Goal: Task Accomplishment & Management: Use online tool/utility

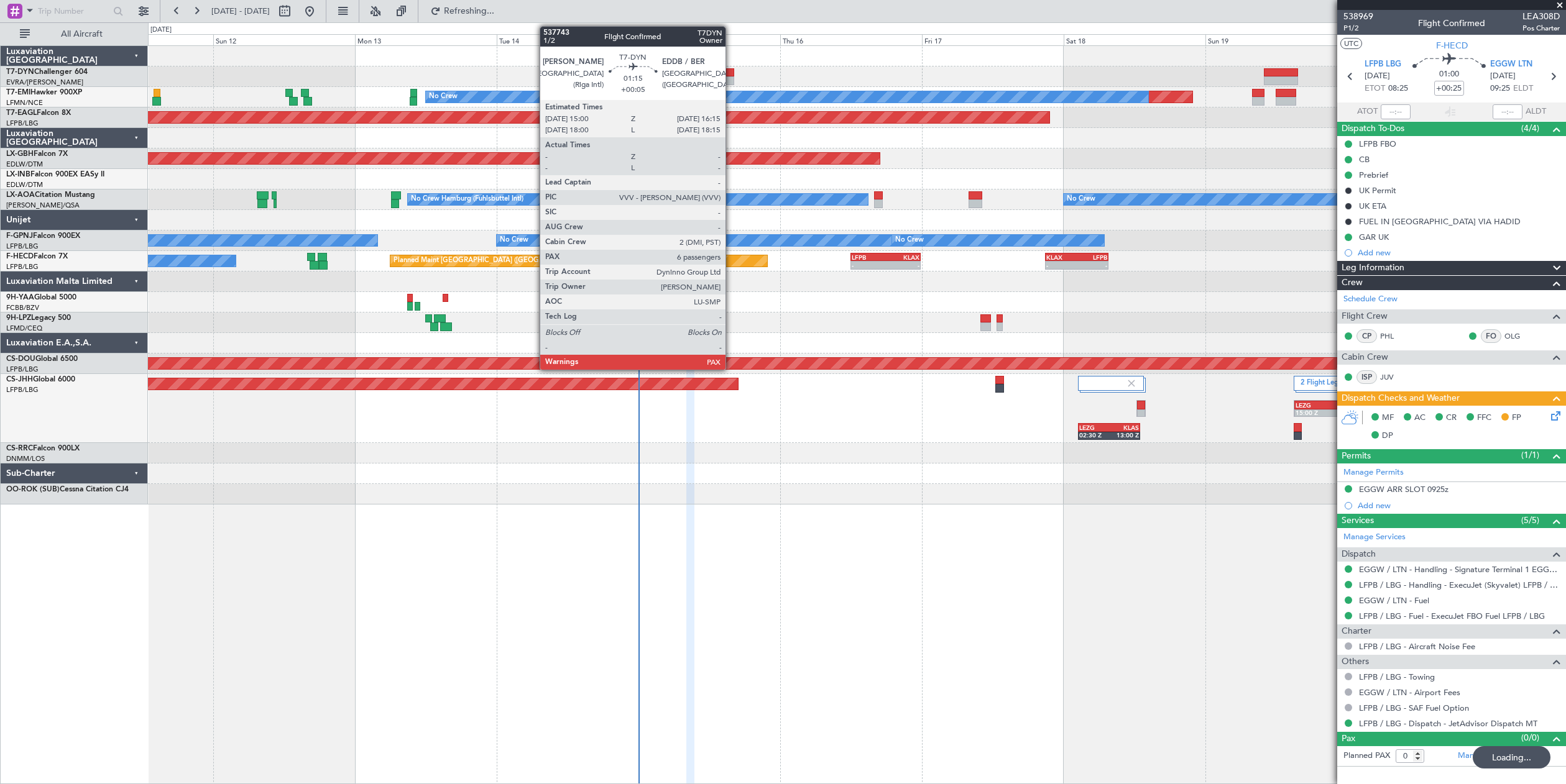
click at [731, 71] on div at bounding box center [730, 73] width 7 height 9
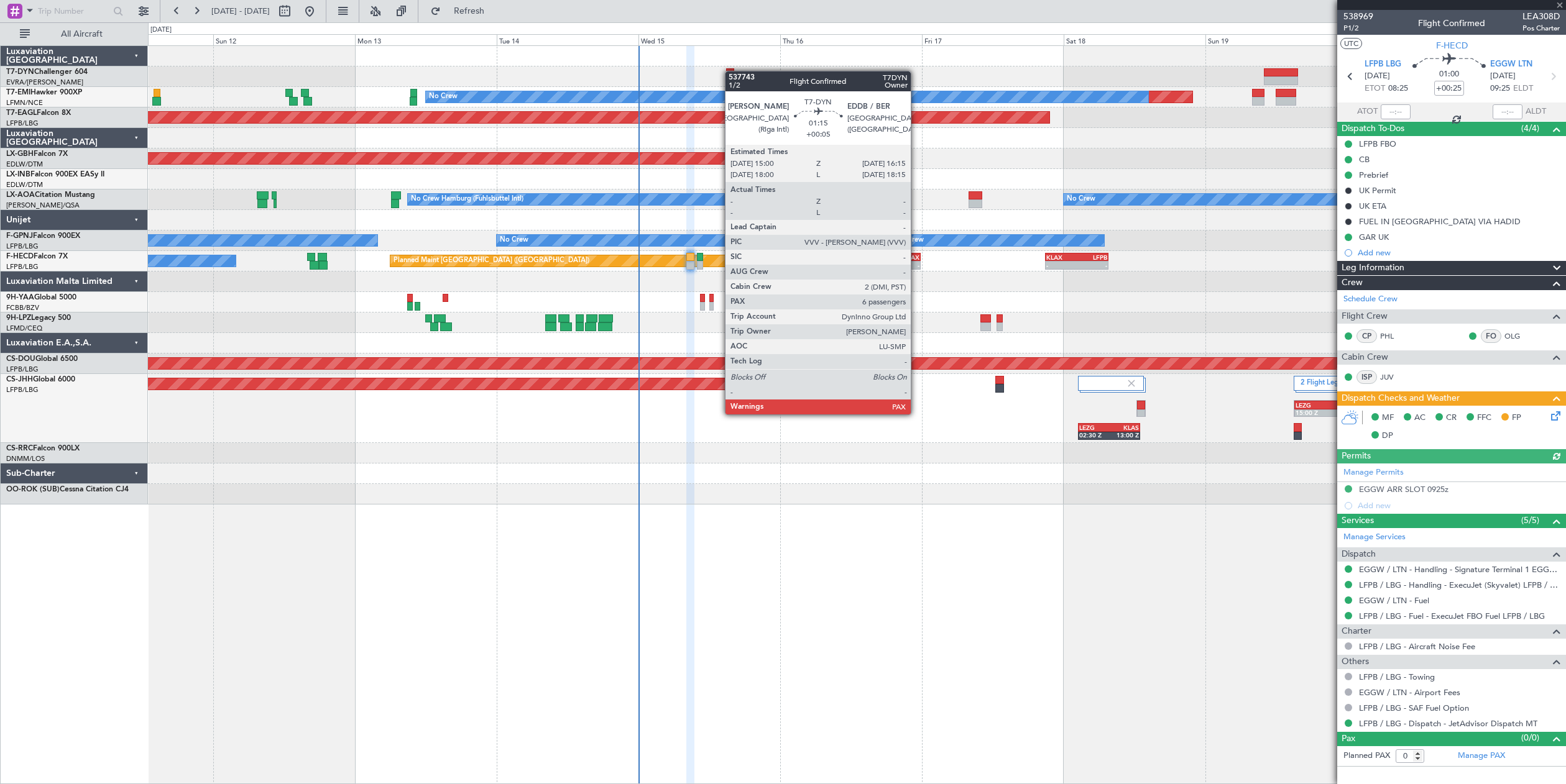
type input "+00:05"
type input "6"
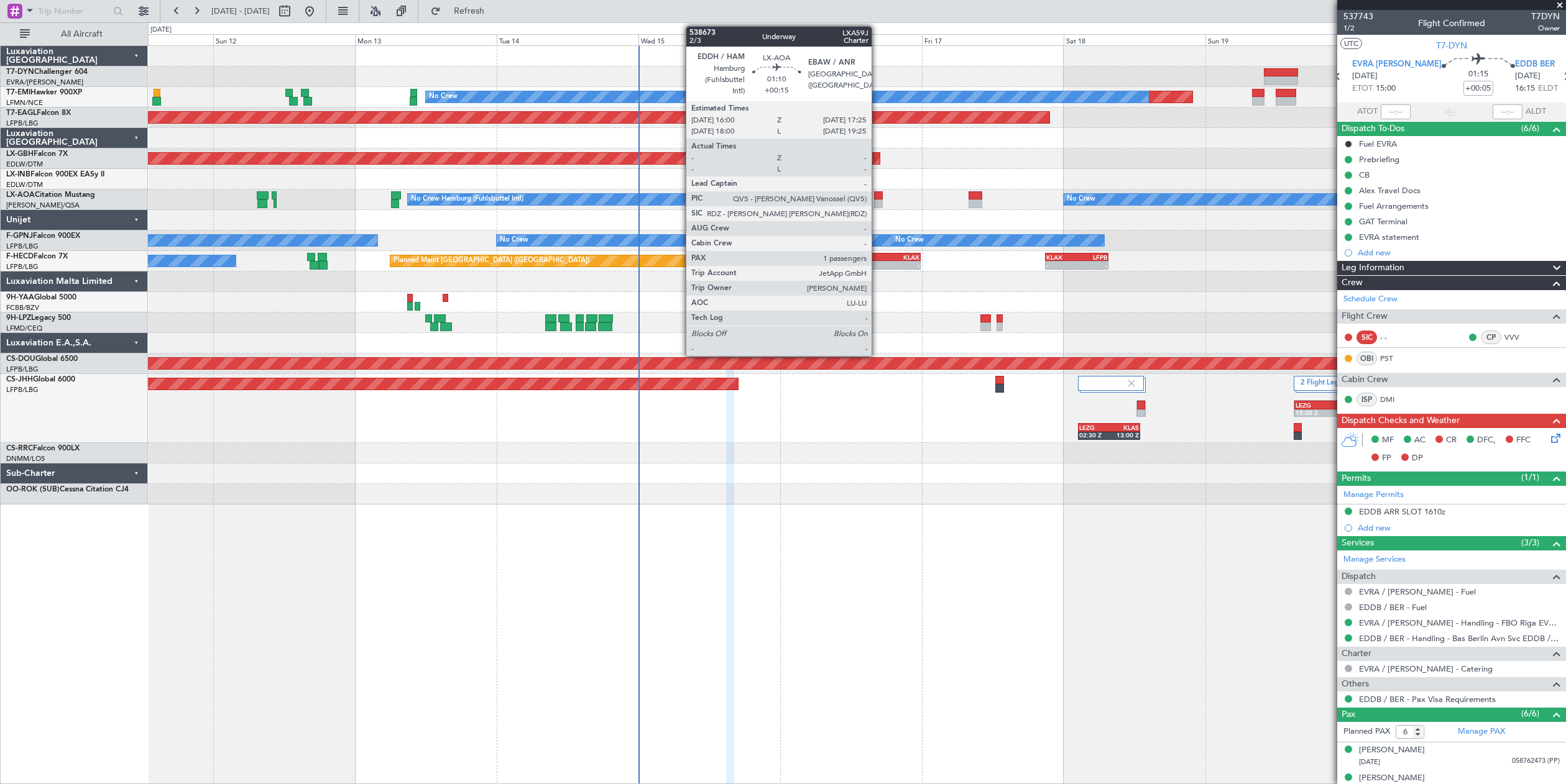
click at [878, 195] on div at bounding box center [878, 195] width 9 height 9
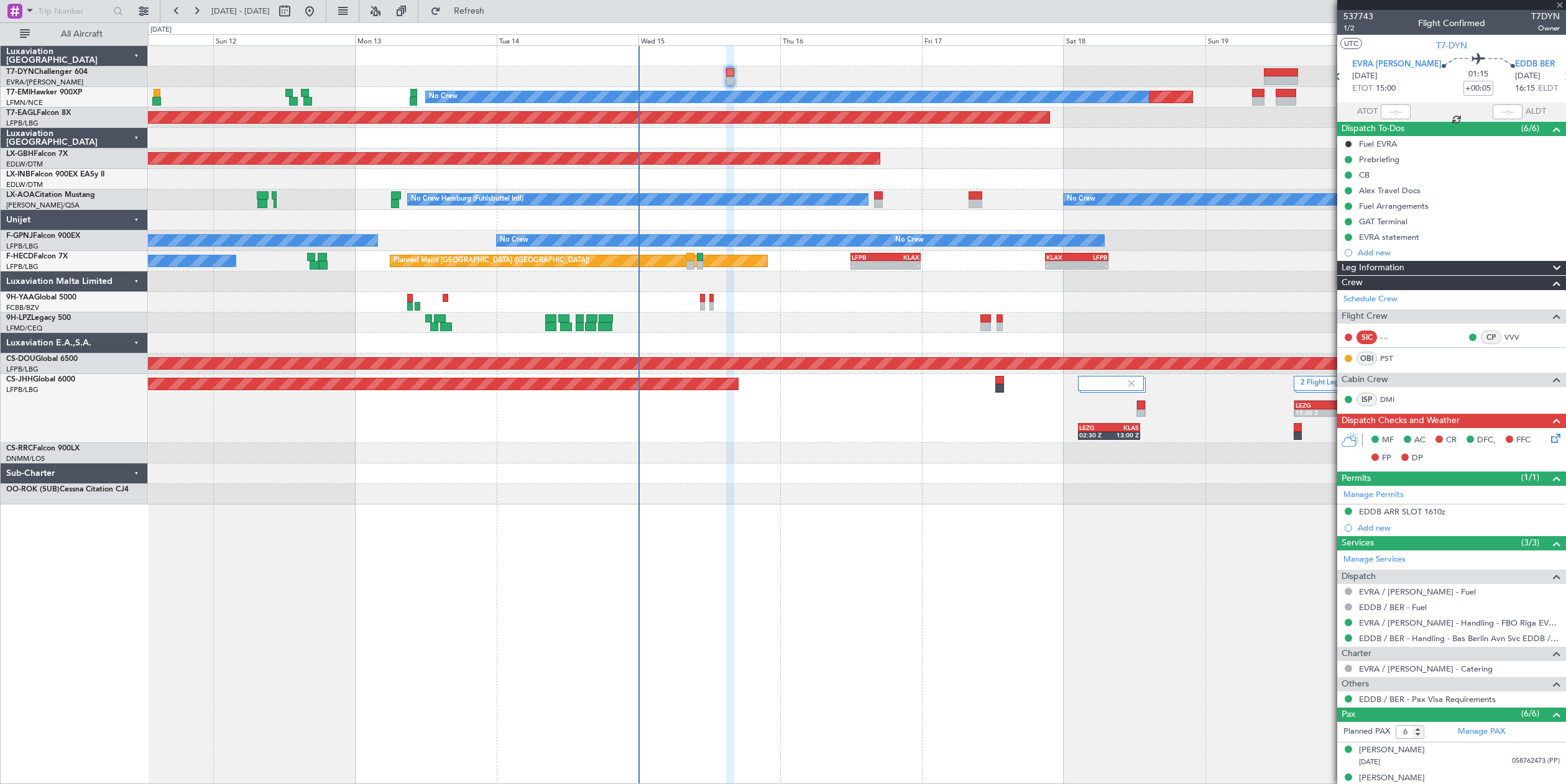
type input "+00:15"
type input "1"
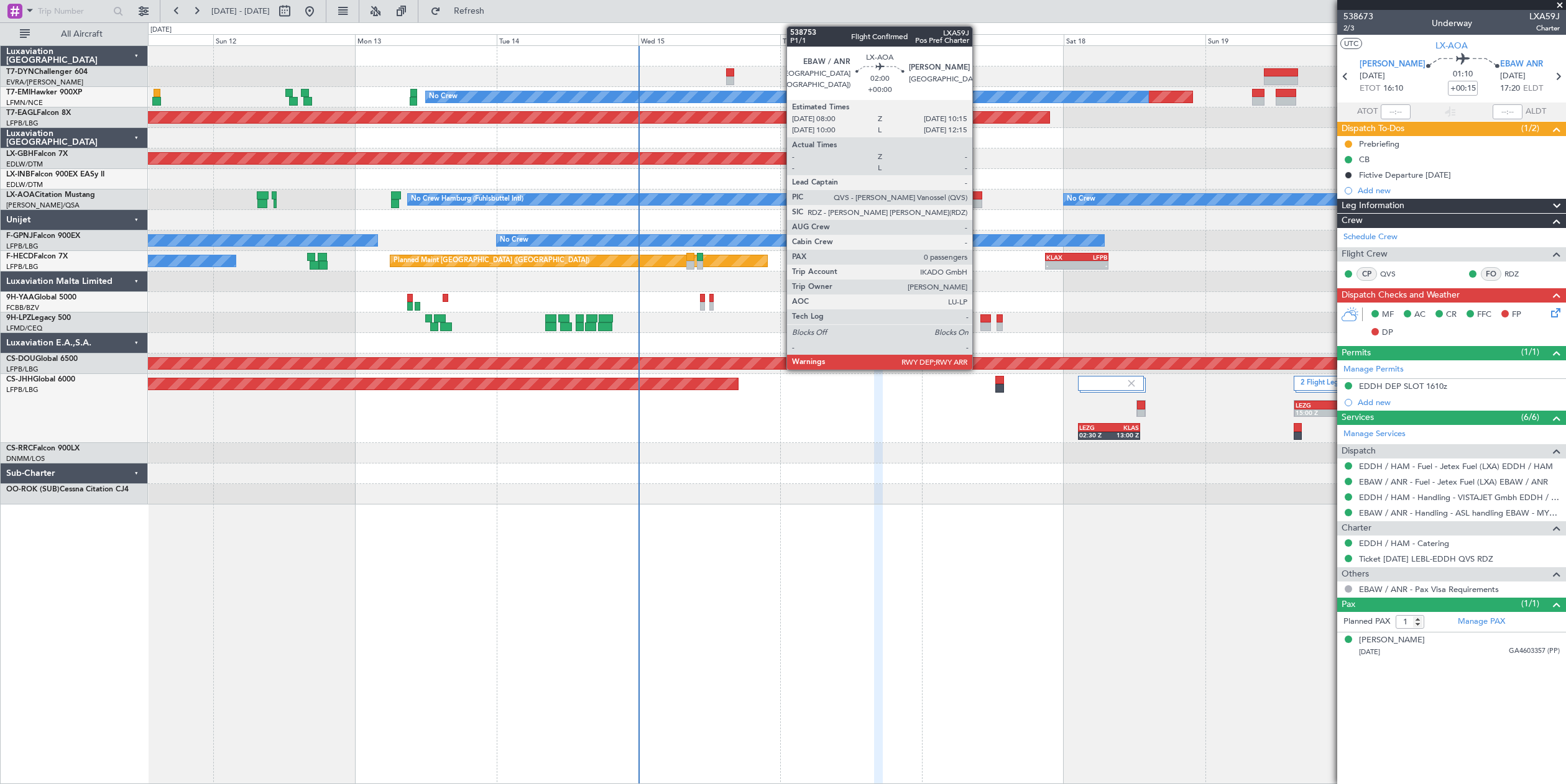
click at [978, 195] on div at bounding box center [976, 195] width 14 height 9
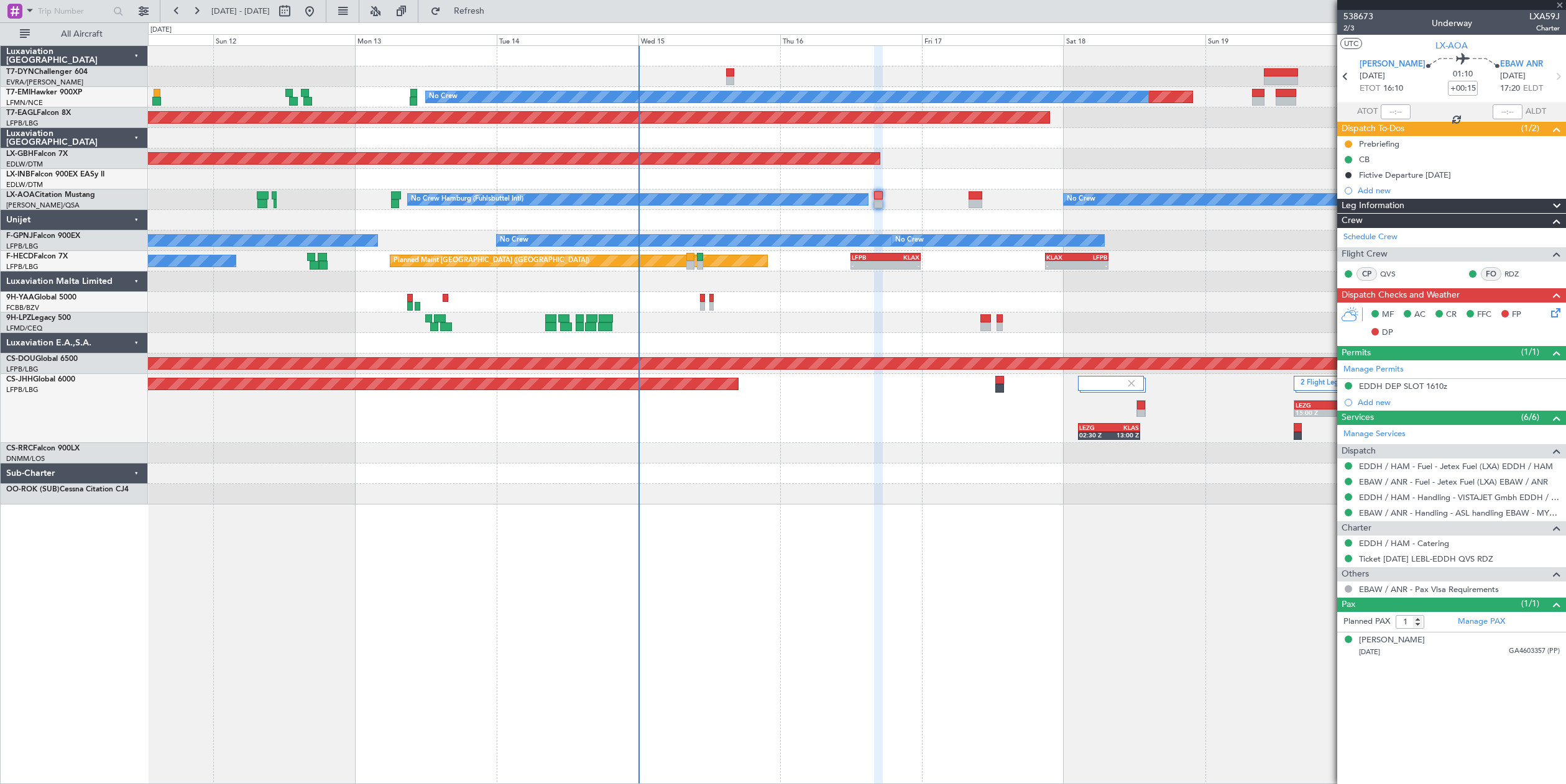
type input "0"
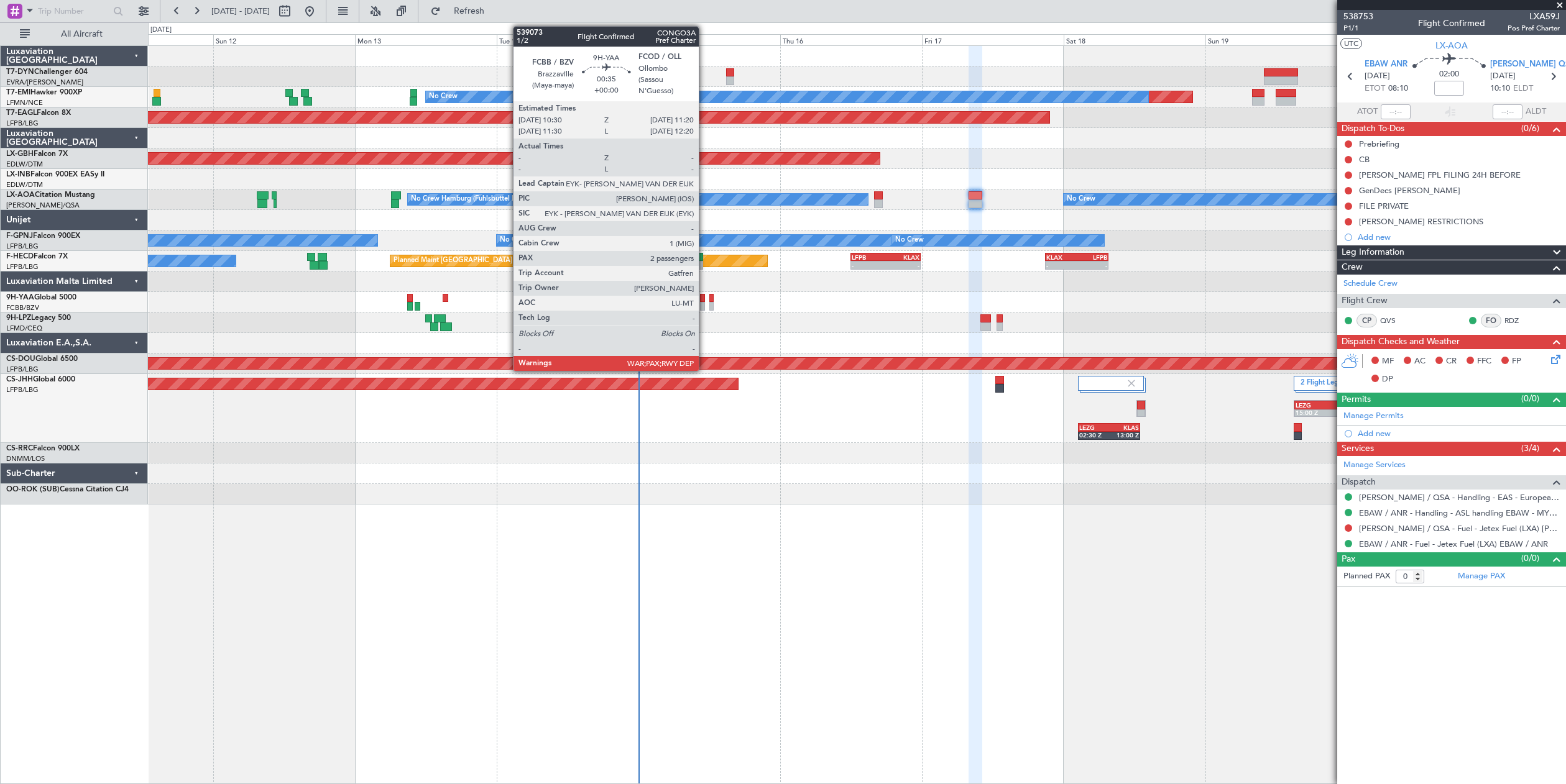
click at [704, 297] on div at bounding box center [702, 298] width 5 height 9
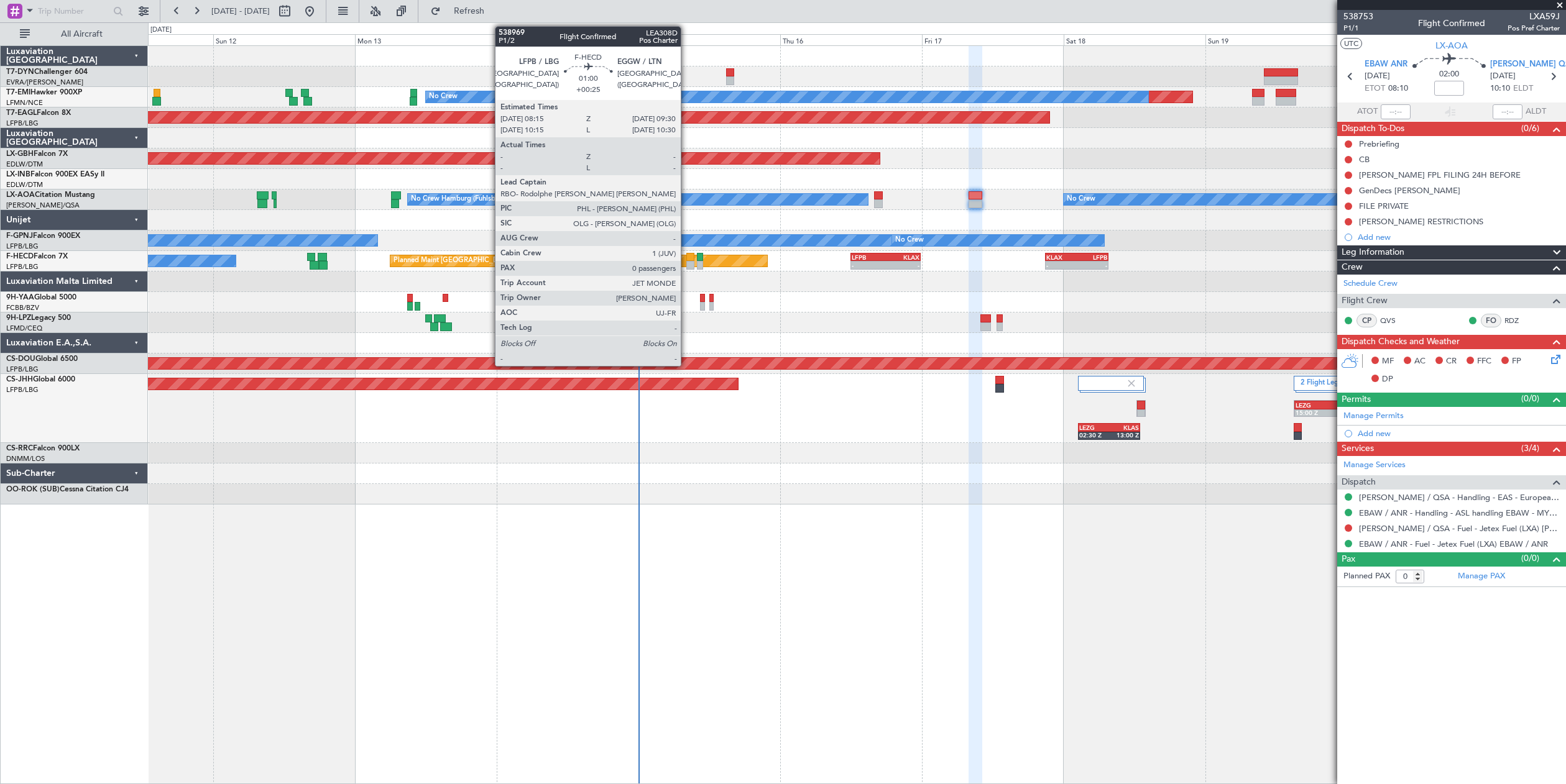
click at [686, 257] on div at bounding box center [690, 257] width 7 height 9
click at [690, 256] on div at bounding box center [690, 257] width 7 height 9
click at [692, 256] on div at bounding box center [690, 257] width 7 height 9
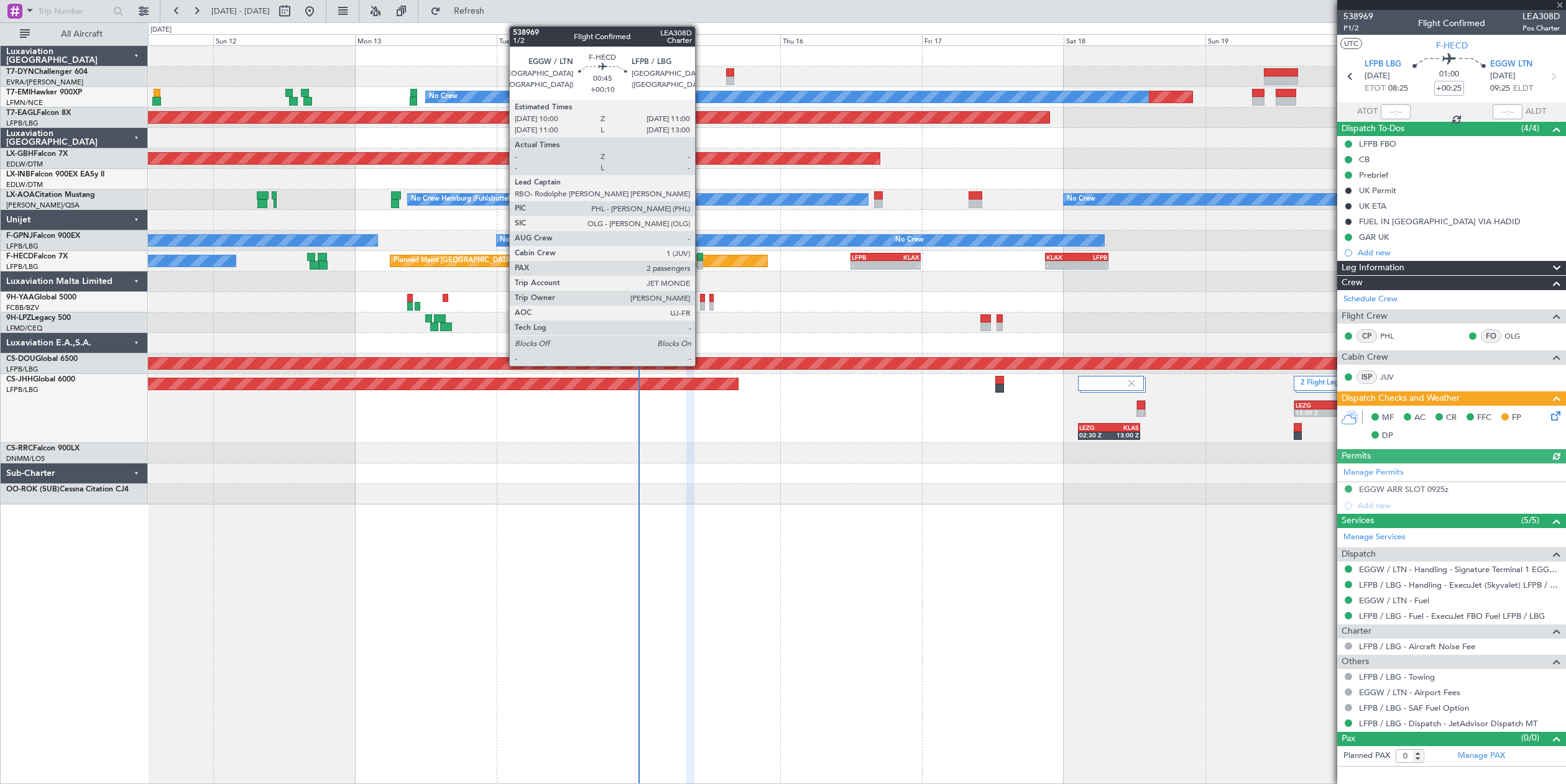
click at [701, 258] on div at bounding box center [700, 257] width 6 height 9
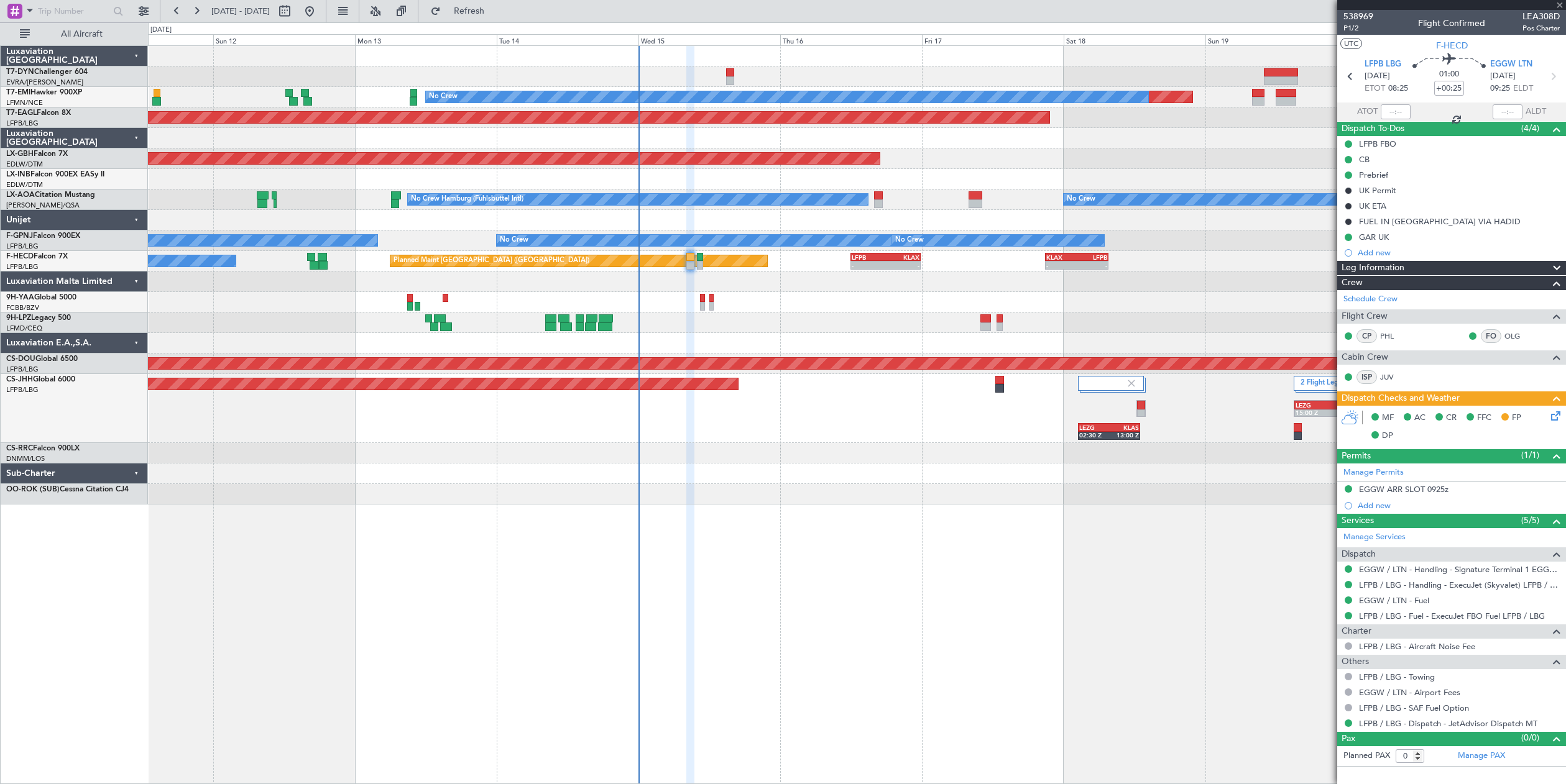
type input "+00:10"
type input "2"
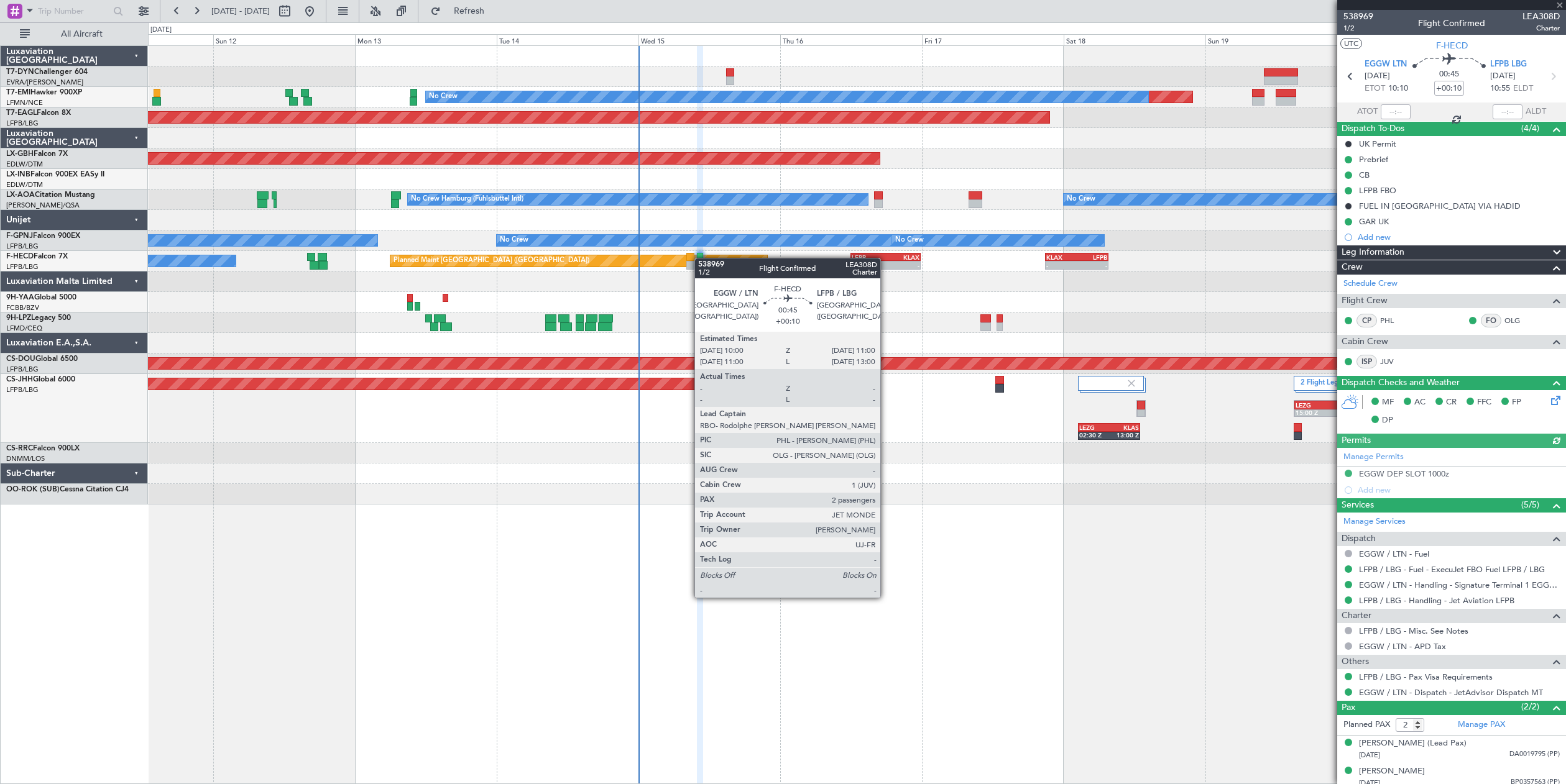
click at [973, 270] on div "Planned Maint [GEOGRAPHIC_DATA] ([GEOGRAPHIC_DATA]) No Crew Planned Maint [GEOG…" at bounding box center [856, 261] width 1417 height 21
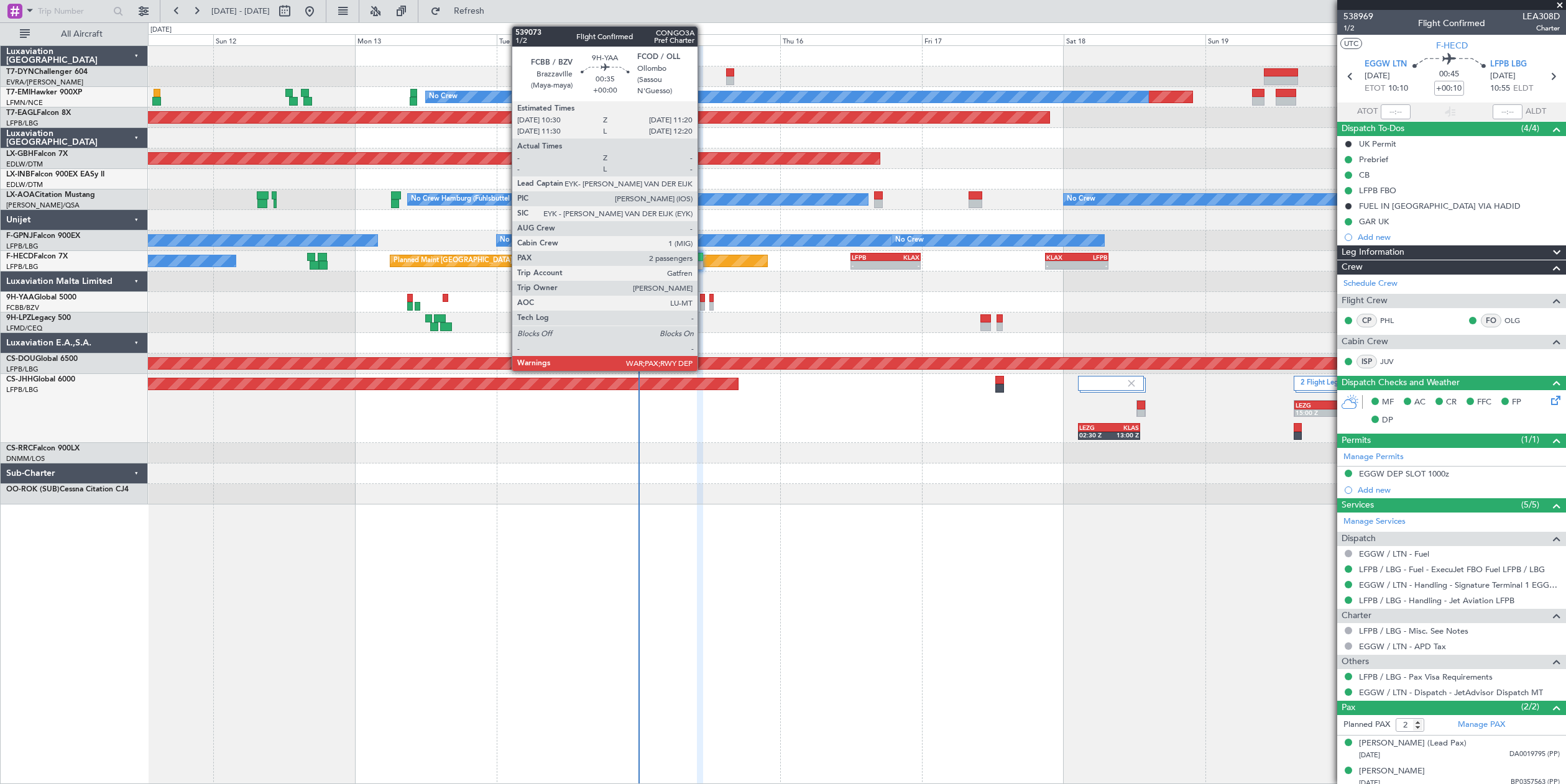
click at [703, 294] on div at bounding box center [702, 298] width 5 height 9
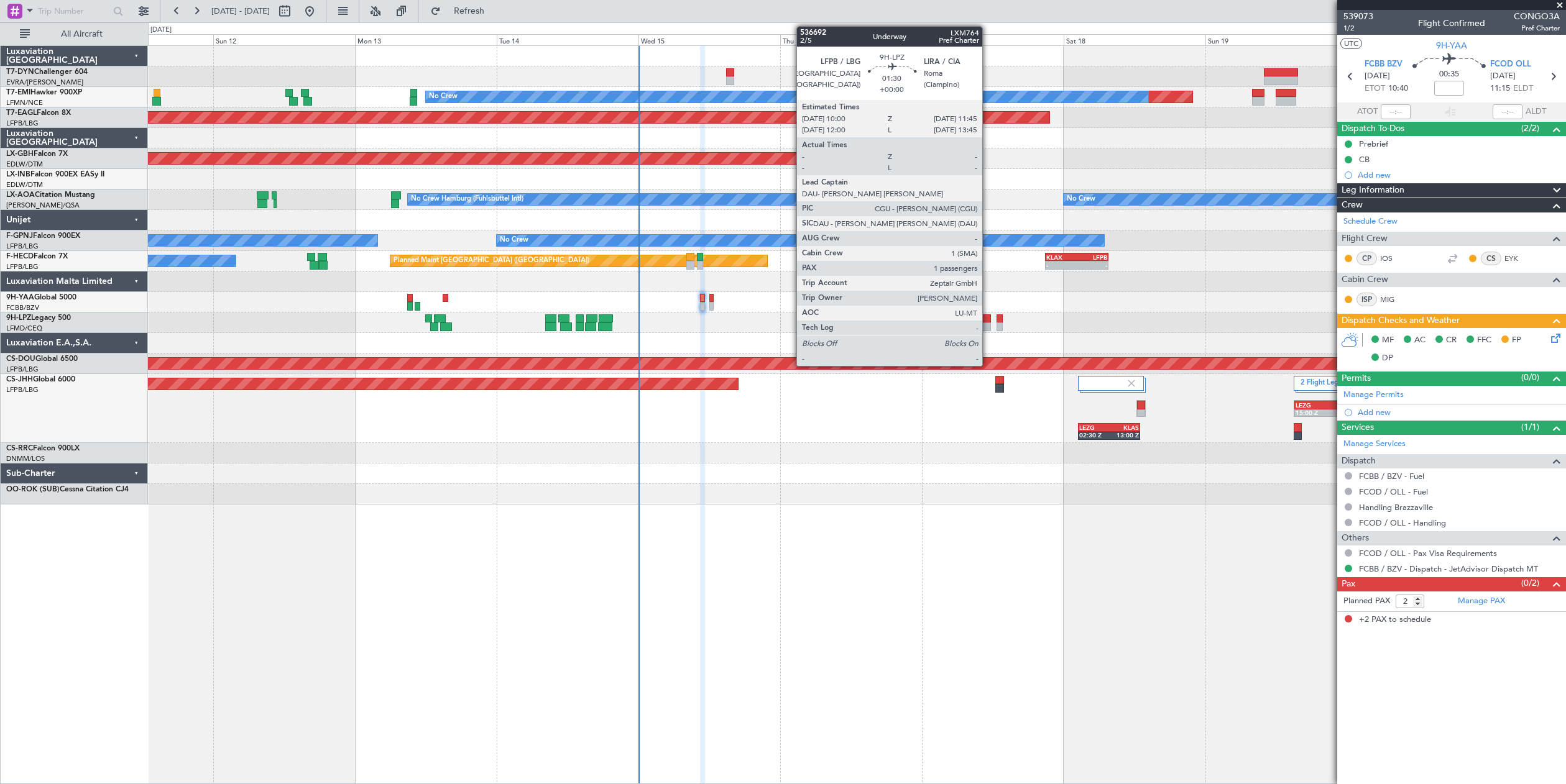
click at [988, 315] on div at bounding box center [986, 318] width 11 height 9
click at [984, 320] on div at bounding box center [986, 318] width 11 height 9
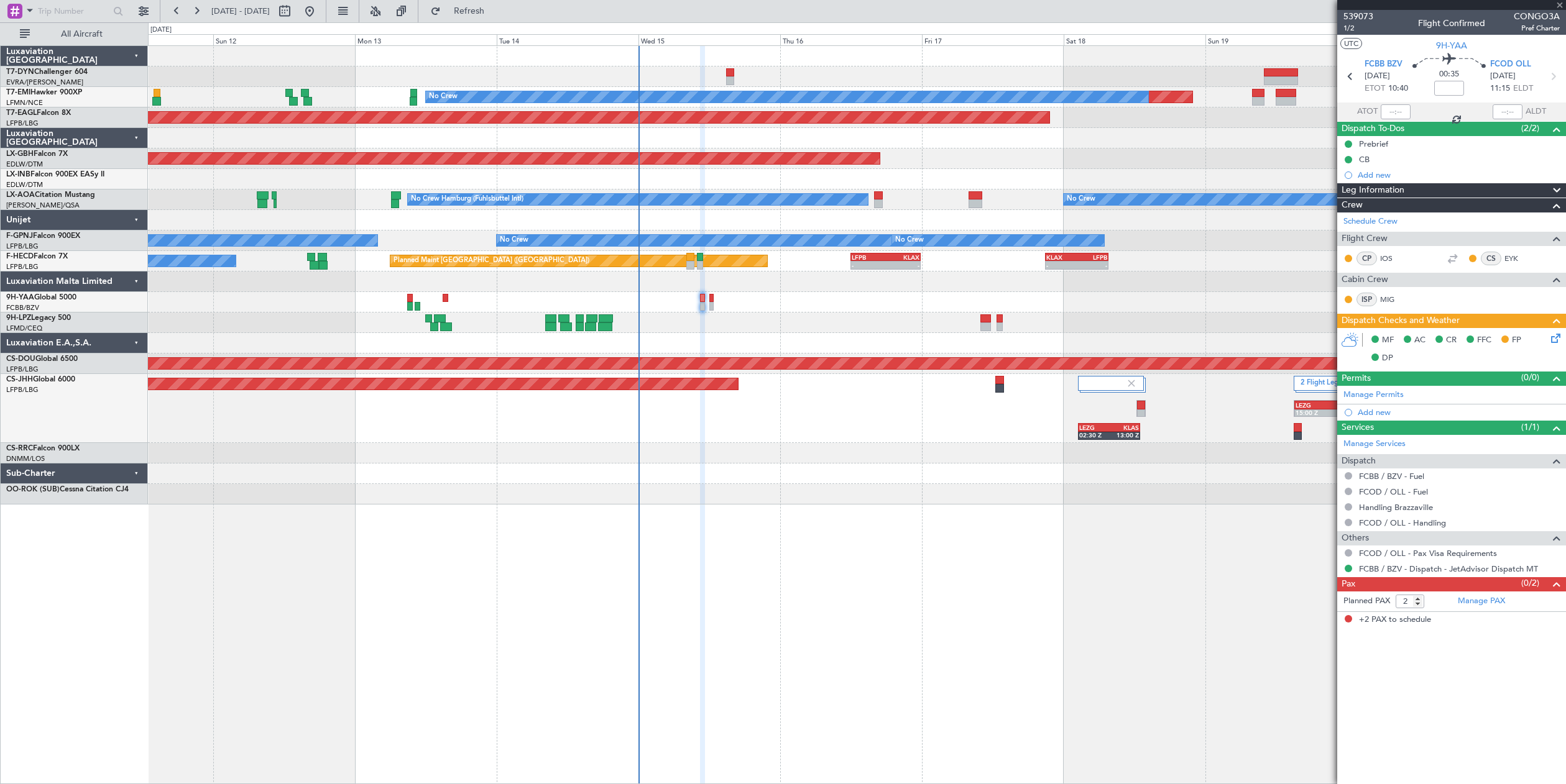
type input "1"
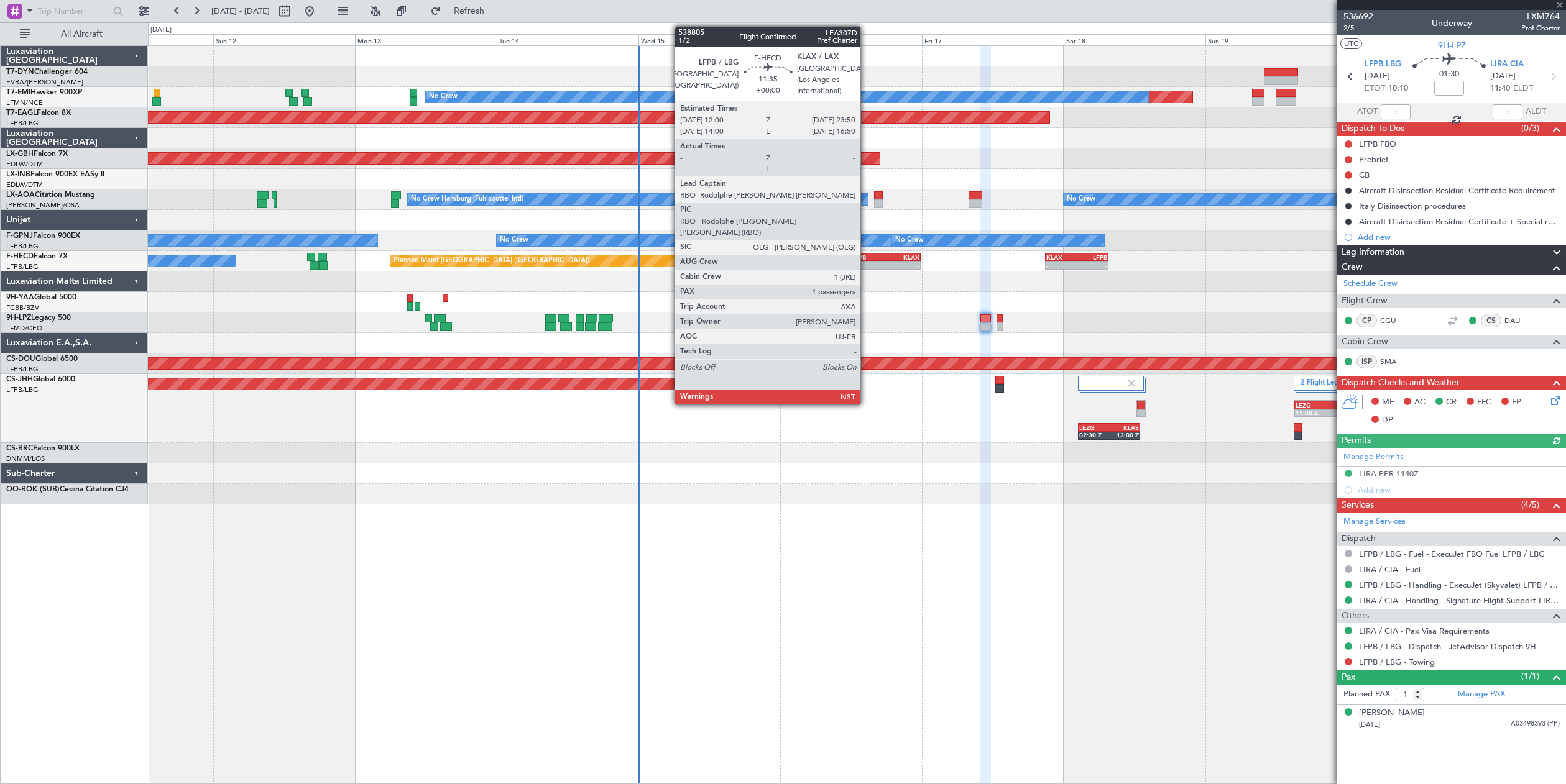
click at [866, 256] on div "LFPB" at bounding box center [868, 257] width 33 height 7
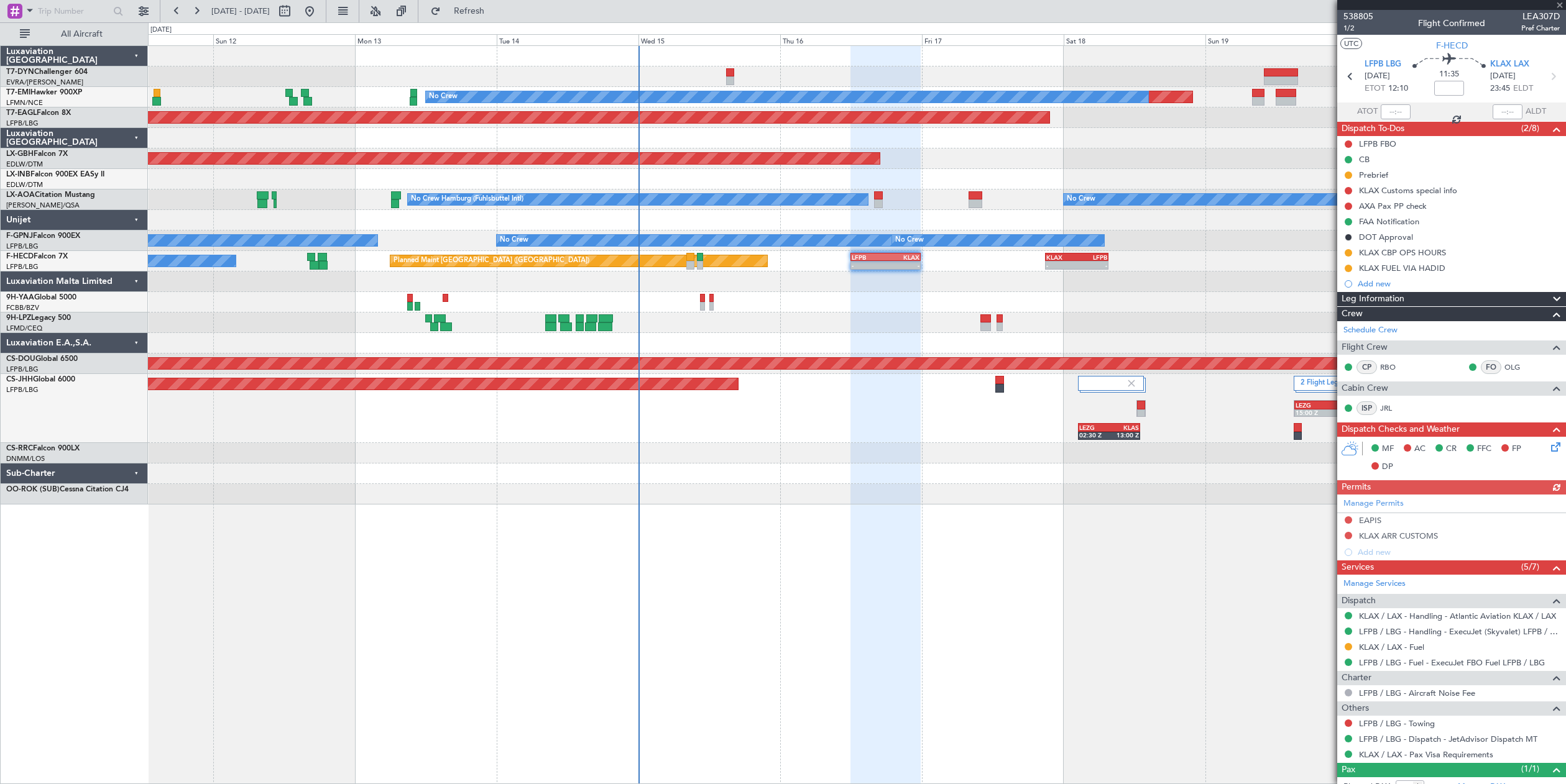
click at [1549, 445] on icon at bounding box center [1553, 445] width 10 height 10
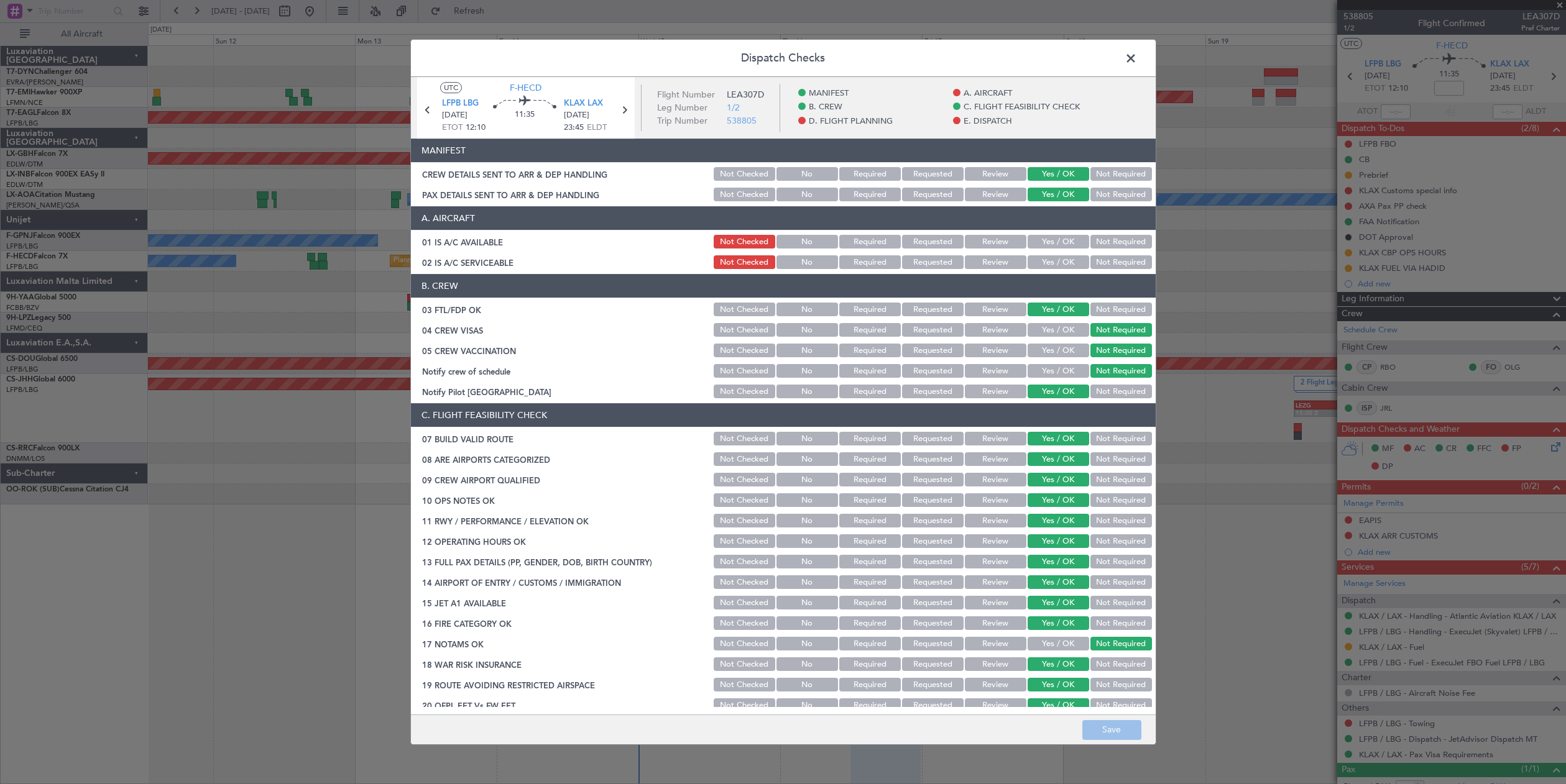
click at [1279, 245] on div "Dispatch Checks UTC F-HECD LFPB LBG [DATE] ETOT 12:10 11:35 KLAX LAX [DATE] 23:…" at bounding box center [783, 392] width 1566 height 784
click at [1138, 54] on span at bounding box center [1138, 61] width 0 height 25
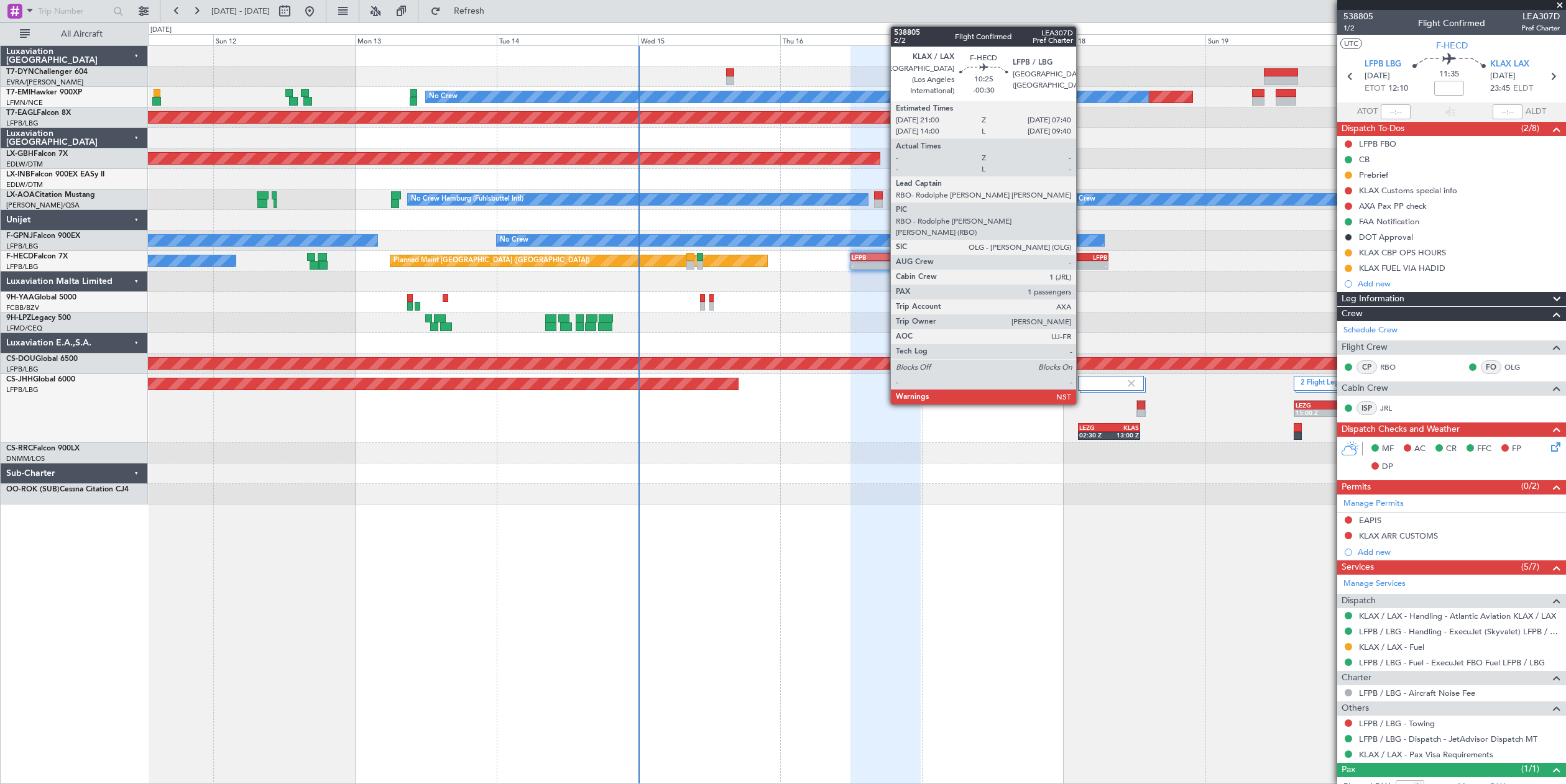
click at [1082, 262] on div "-" at bounding box center [1092, 265] width 31 height 7
click at [1081, 254] on div "LFPB" at bounding box center [1092, 257] width 31 height 7
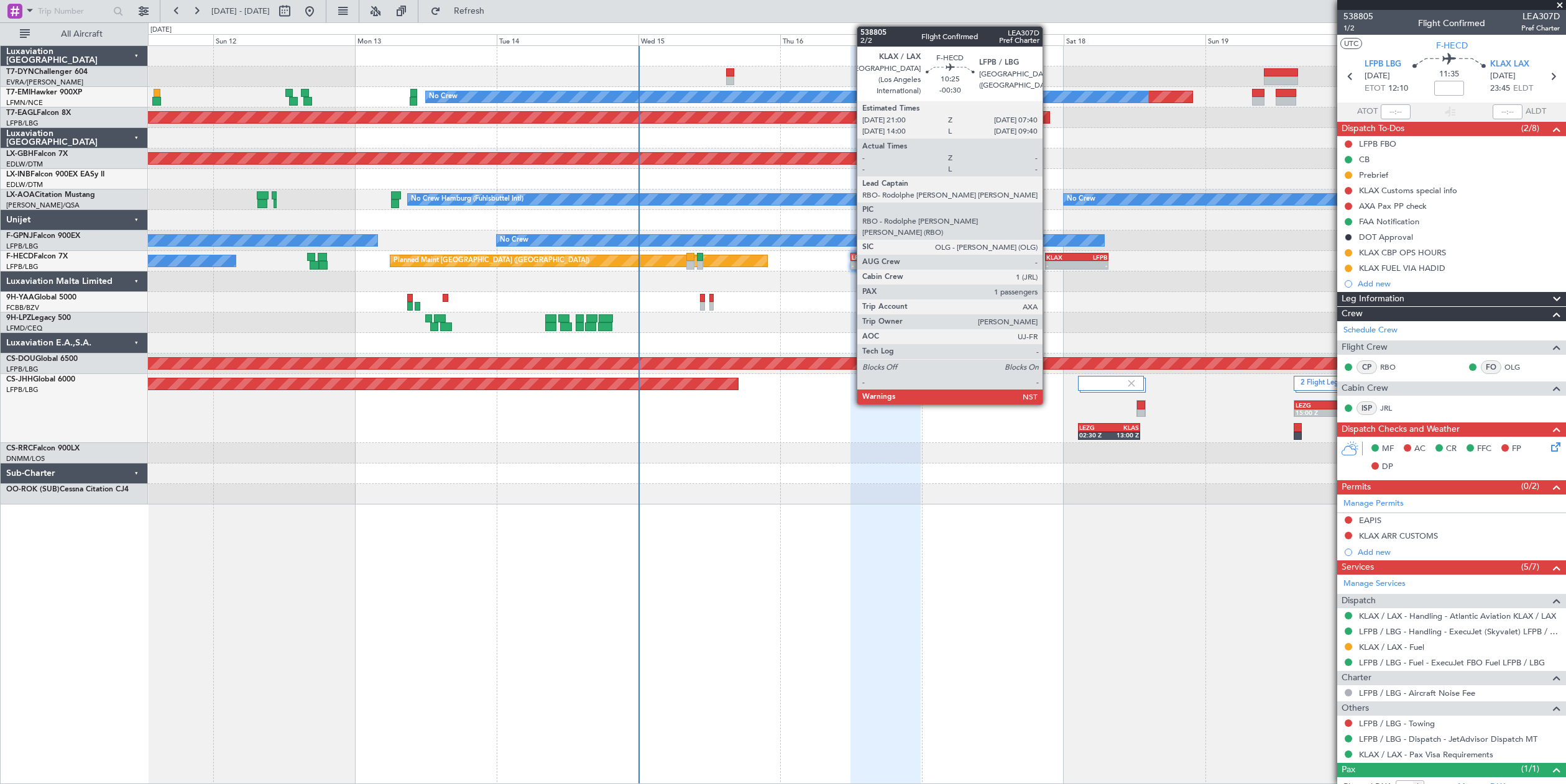
click at [1048, 255] on div "KLAX" at bounding box center [1062, 257] width 31 height 7
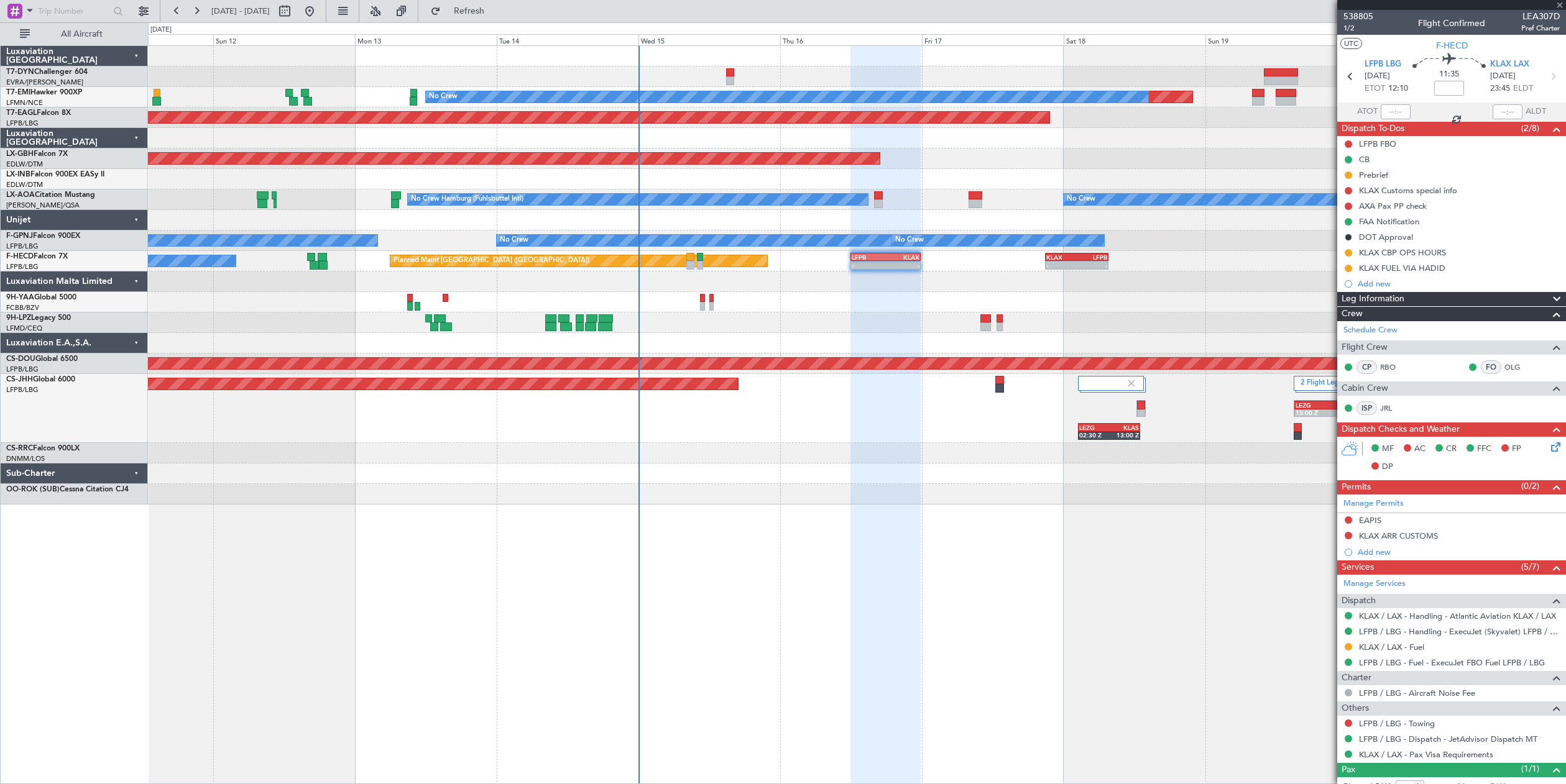
type input "-00:30"
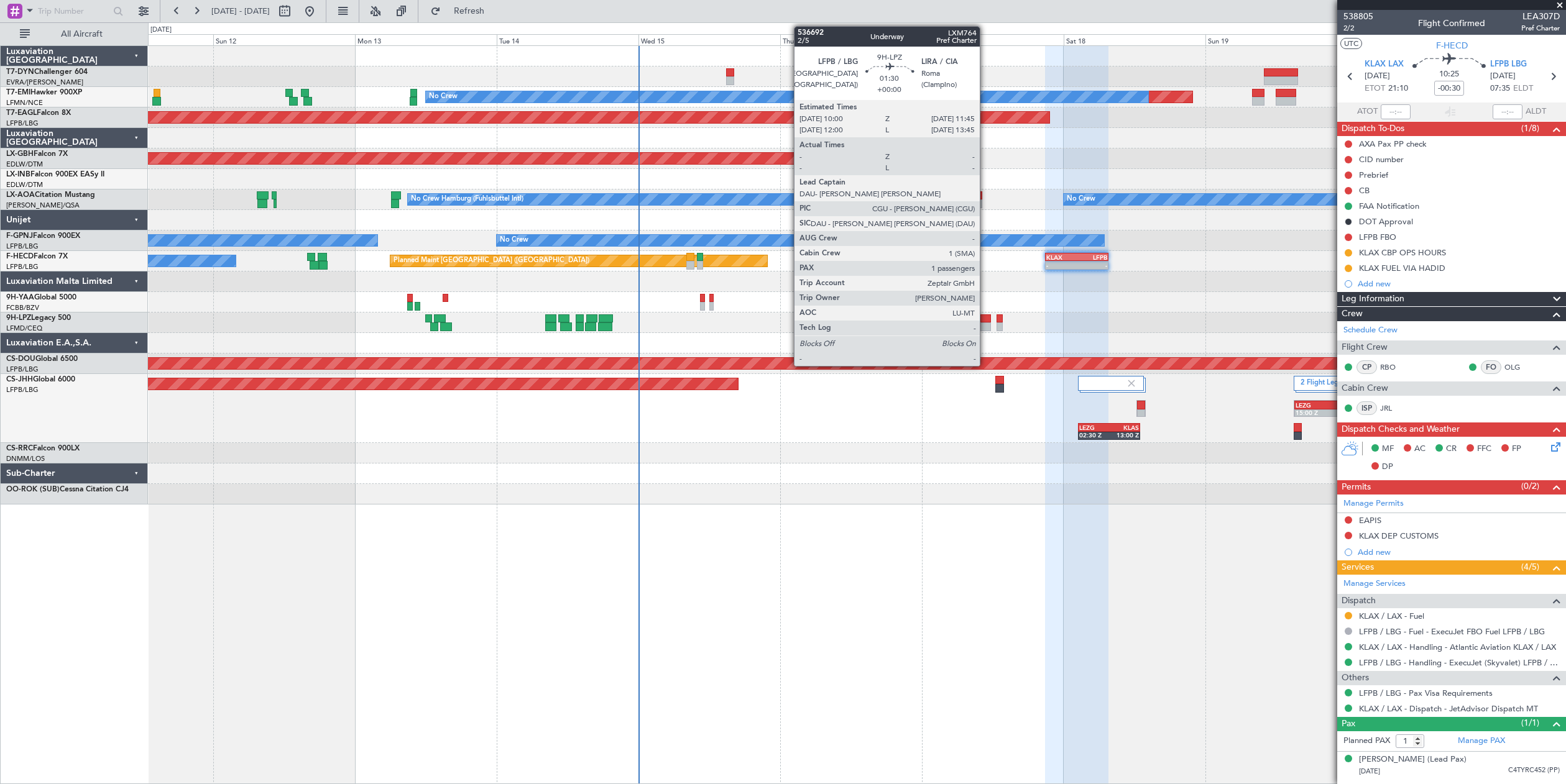
click at [986, 319] on div at bounding box center [986, 318] width 11 height 9
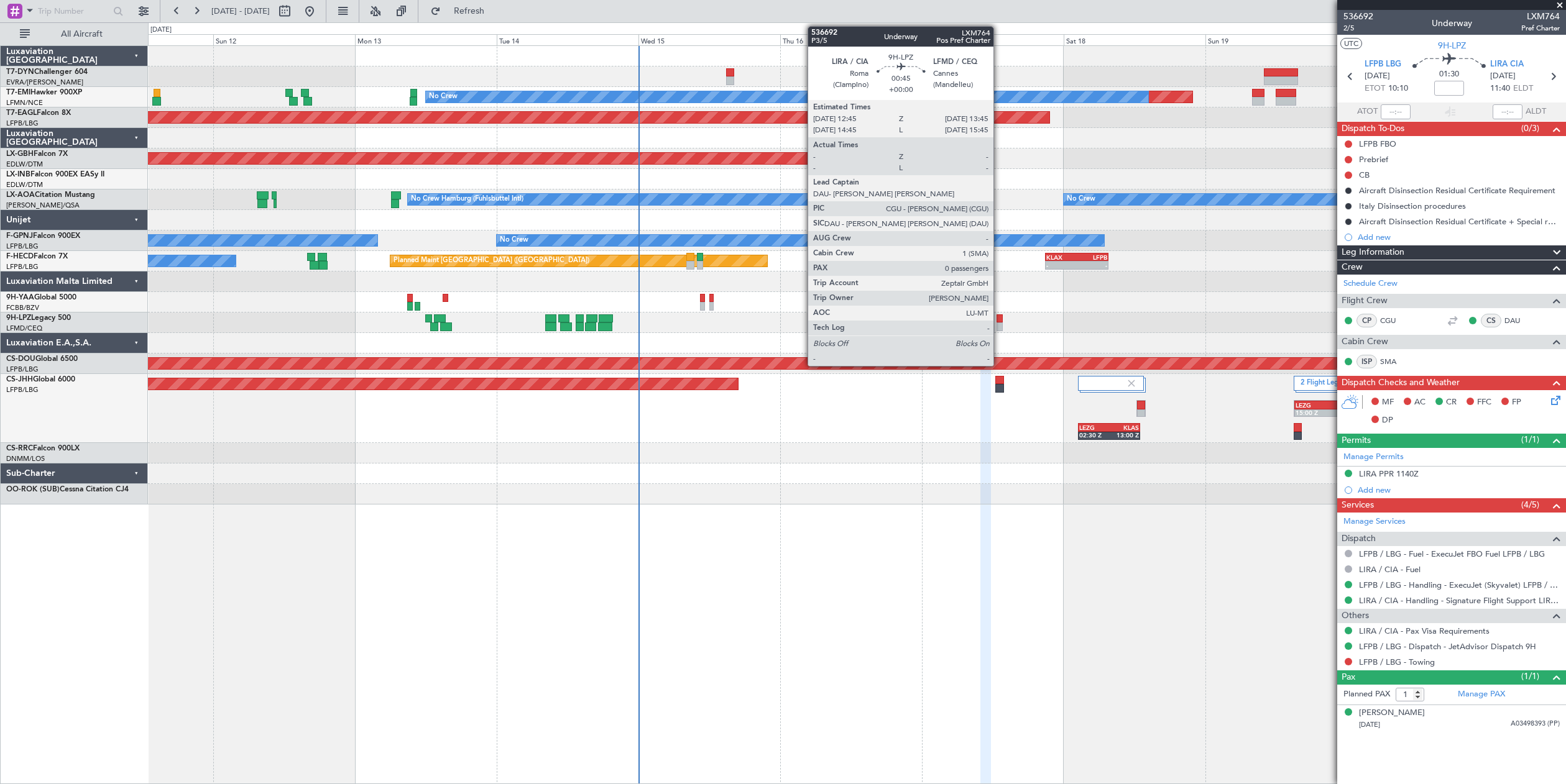
click at [999, 319] on div at bounding box center [1000, 318] width 6 height 9
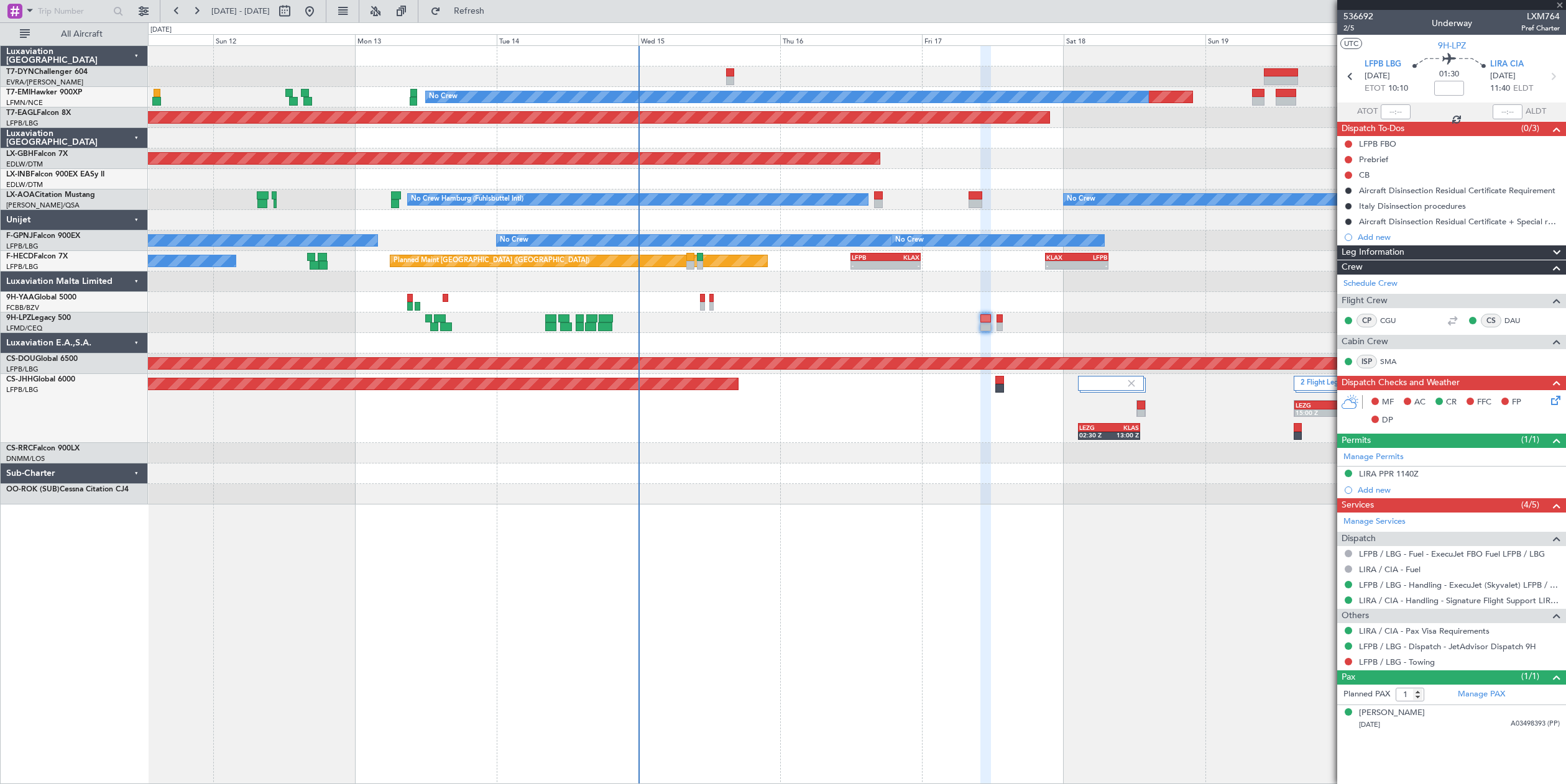
type input "0"
